Goal: Task Accomplishment & Management: Use online tool/utility

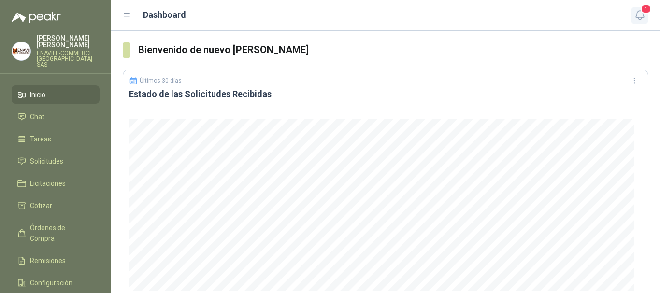
click at [641, 16] on icon "button" at bounding box center [640, 15] width 12 height 12
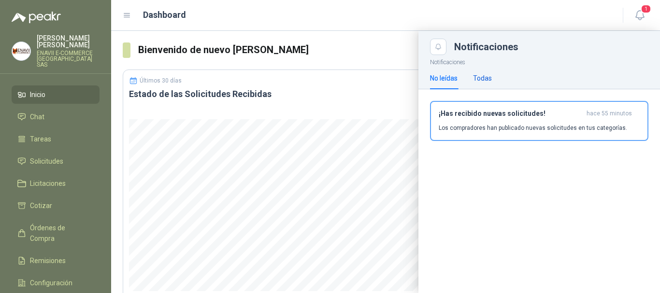
click at [484, 82] on div "Todas" at bounding box center [482, 78] width 19 height 11
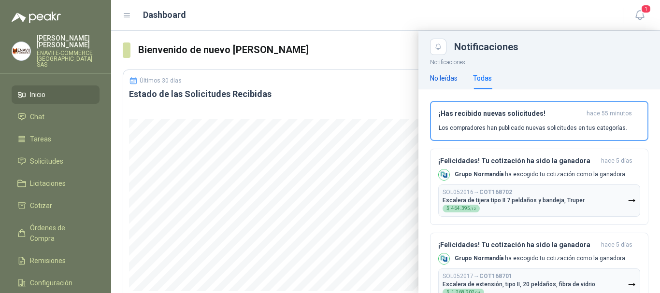
click at [456, 82] on div "No leídas" at bounding box center [444, 78] width 28 height 11
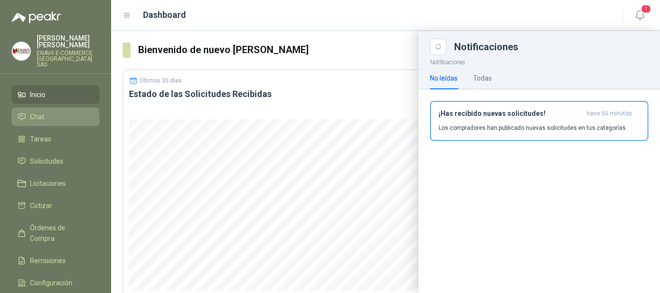
click at [68, 115] on li "Chat" at bounding box center [55, 117] width 76 height 11
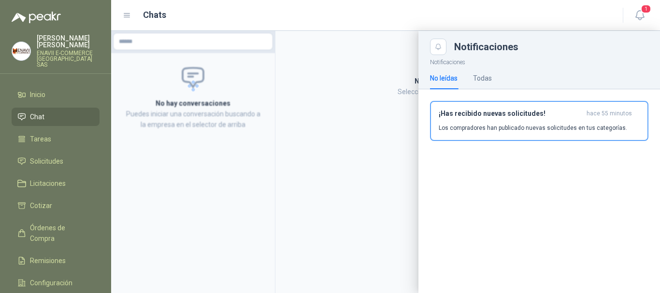
click at [68, 115] on li "Chat" at bounding box center [55, 117] width 76 height 11
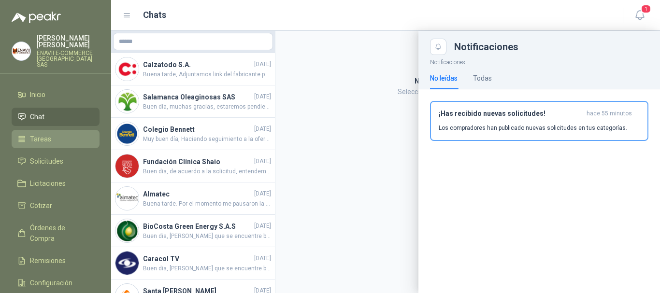
click at [54, 134] on li "Tareas" at bounding box center [55, 139] width 76 height 11
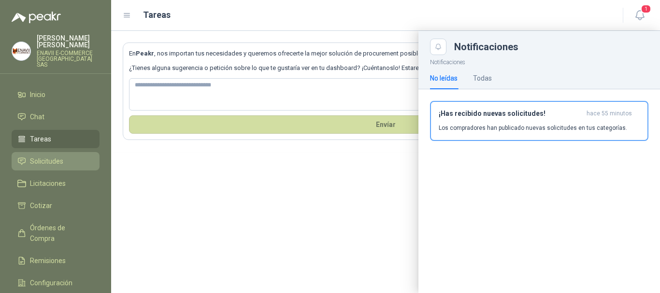
click at [43, 156] on span "Solicitudes" at bounding box center [46, 161] width 33 height 11
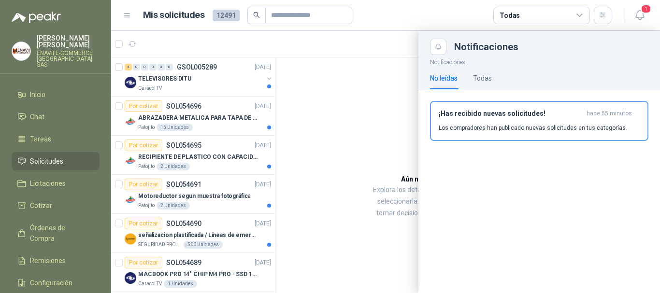
click at [394, 21] on article "Mis solicitudes 12491 Todas" at bounding box center [377, 15] width 469 height 17
click at [205, 80] on div at bounding box center [385, 162] width 549 height 262
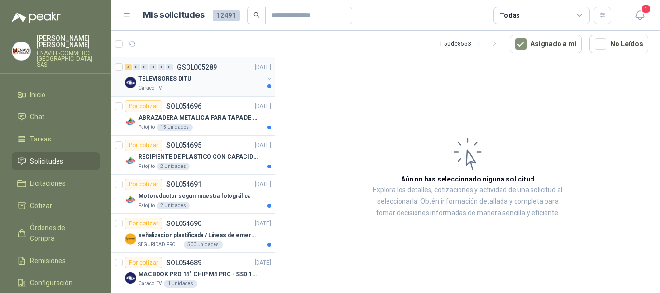
click at [205, 80] on div "TELEVISORES DITU" at bounding box center [200, 79] width 125 height 12
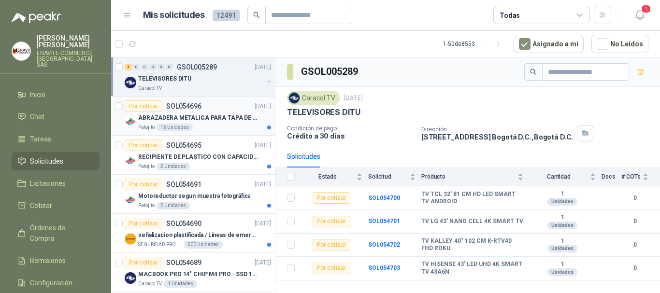
click at [209, 126] on div "Patojito 15 Unidades" at bounding box center [204, 128] width 133 height 8
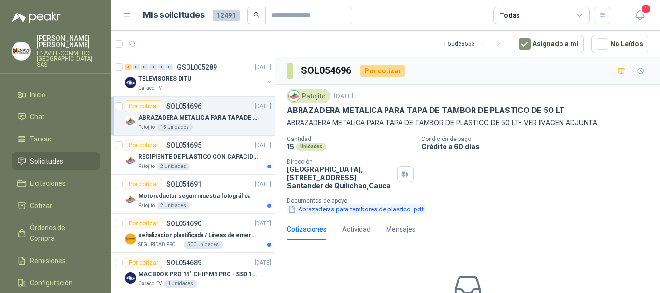
click at [317, 210] on button "Abrazaderas para tambores de plastico .pdf" at bounding box center [356, 209] width 138 height 10
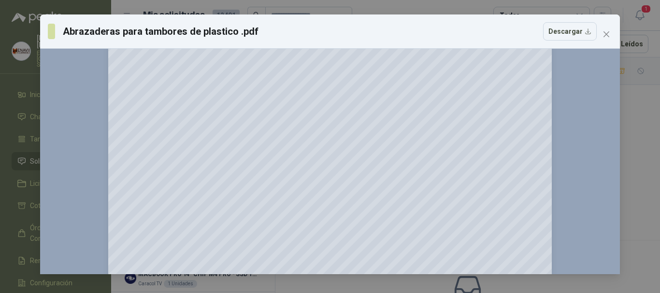
scroll to position [111, 0]
click at [610, 37] on icon "close" at bounding box center [607, 34] width 8 height 8
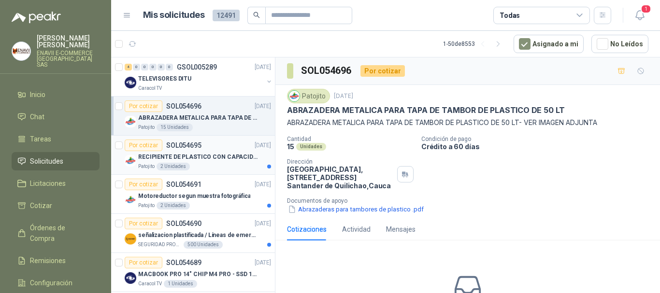
click at [227, 163] on div "Patojito 2 Unidades" at bounding box center [204, 167] width 133 height 8
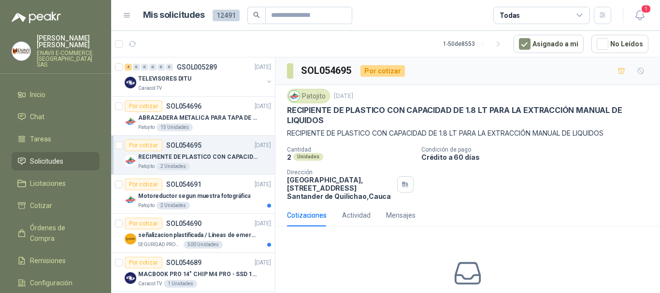
click at [210, 156] on p "RECIPIENTE DE PLASTICO CON CAPACIDAD DE 1.8 LT PARA LA EXTRACCIÓN MANUAL DE LIQ…" at bounding box center [198, 157] width 120 height 9
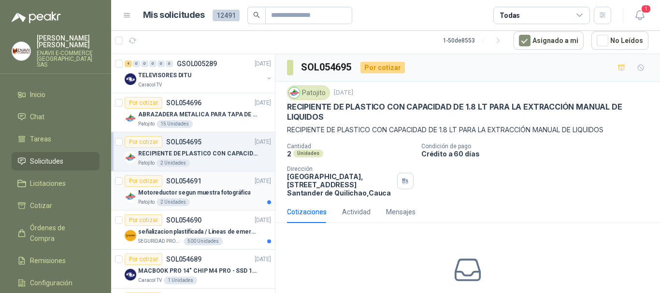
click at [226, 194] on p "Motoreductor segun muestra fotográfica" at bounding box center [194, 192] width 112 height 9
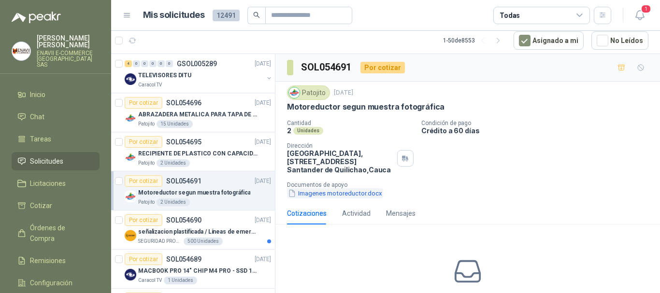
click at [338, 193] on button "Imagenes motoreductor.docx" at bounding box center [335, 193] width 96 height 10
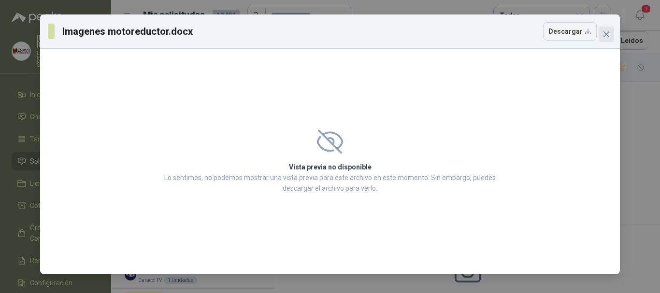
click at [603, 36] on icon "close" at bounding box center [607, 34] width 8 height 8
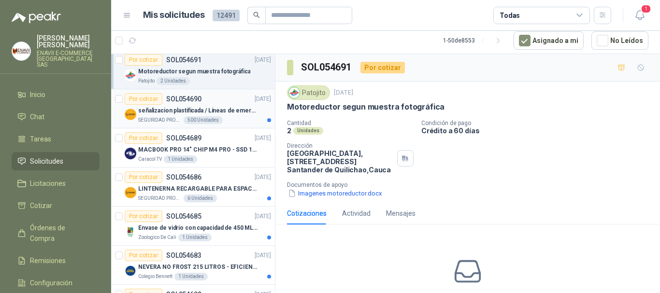
scroll to position [121, 0]
click at [212, 196] on div "6 Unidades" at bounding box center [200, 199] width 33 height 8
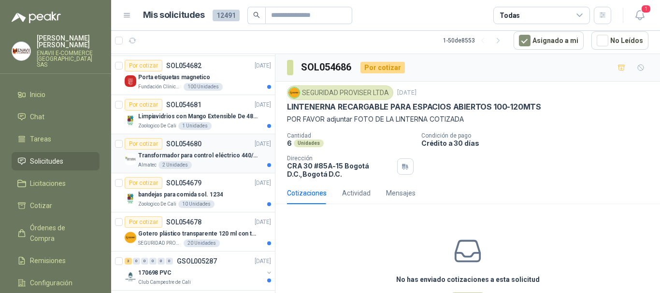
scroll to position [352, 0]
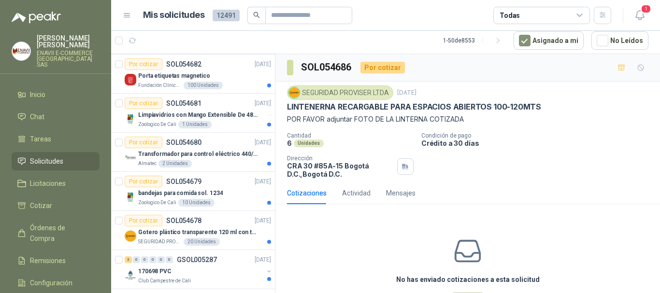
click at [296, 235] on div "No has enviado cotizaciones a esta solicitud Cotizar" at bounding box center [467, 273] width 385 height 123
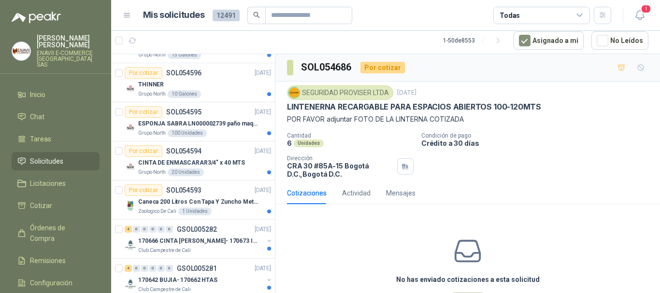
scroll to position [776, 0]
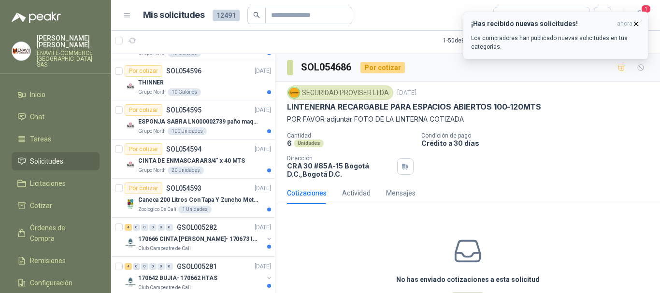
click at [634, 25] on icon "button" at bounding box center [636, 24] width 8 height 8
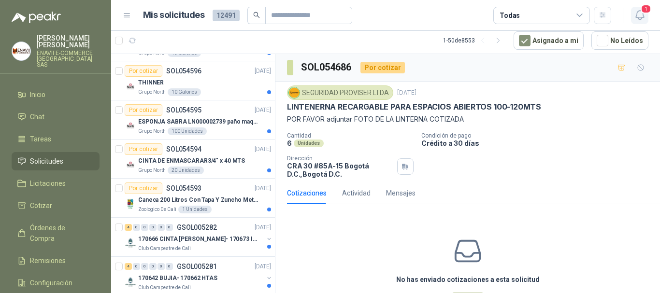
click at [640, 16] on icon "button" at bounding box center [640, 15] width 12 height 12
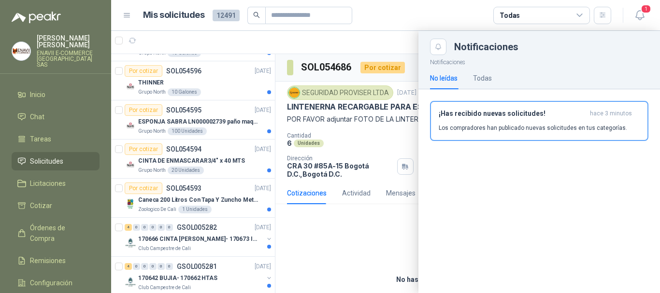
click at [402, 23] on article "Mis solicitudes 12491 Todas" at bounding box center [377, 15] width 469 height 17
click at [399, 24] on header "Mis solicitudes 12491 Todas 1" at bounding box center [385, 15] width 549 height 31
